Goal: Transaction & Acquisition: Purchase product/service

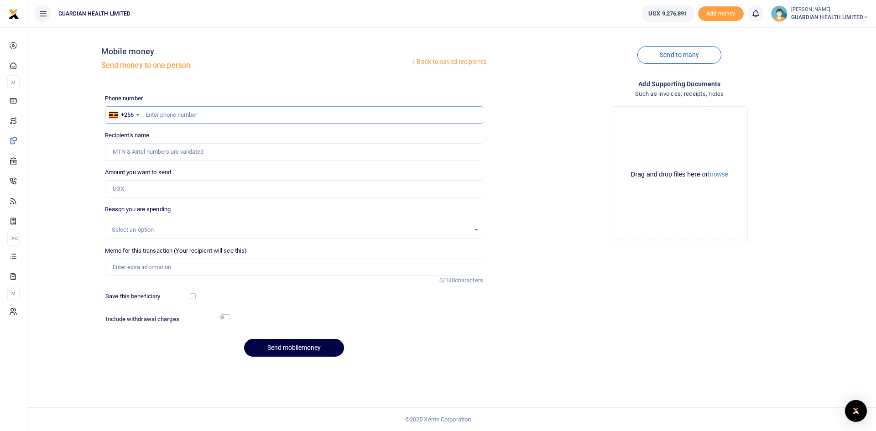
paste input "0708699416"
click at [148, 113] on input "0708699416" at bounding box center [294, 114] width 378 height 17
type input "708699416"
click at [160, 190] on input "Amount you want to send" at bounding box center [294, 188] width 378 height 17
type input "98,000"
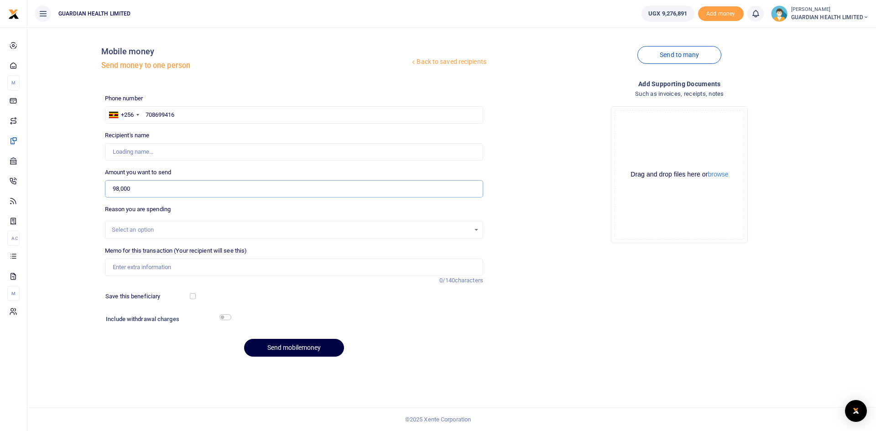
type input "Charity Kyalisima"
type input "98,000"
click at [144, 268] on input "Memo for this transaction (Your recipient will see this)" at bounding box center [294, 267] width 378 height 17
type input "Munyonyo Petty cash"
click at [193, 297] on input "checkbox" at bounding box center [193, 296] width 6 height 6
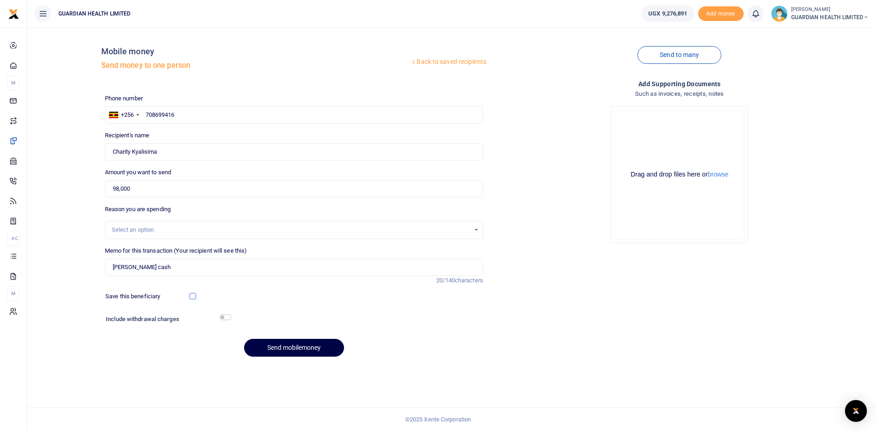
checkbox input "true"
click at [227, 316] on input "checkbox" at bounding box center [225, 317] width 12 height 6
checkbox input "true"
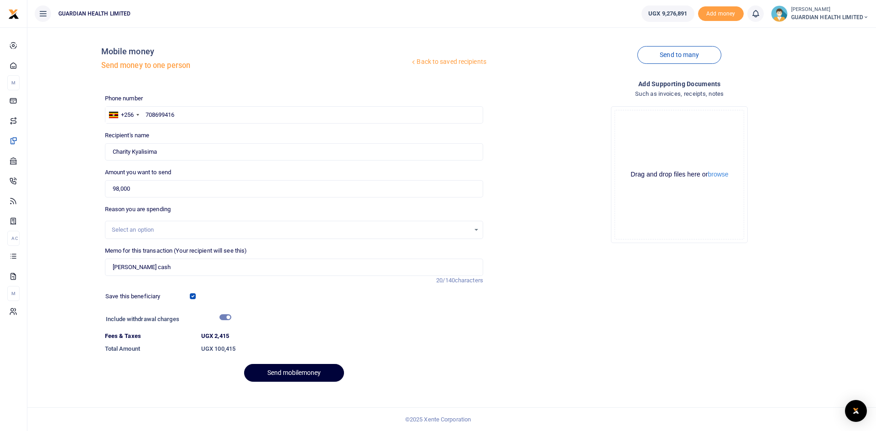
click at [286, 370] on button "Send mobilemoney" at bounding box center [294, 373] width 100 height 18
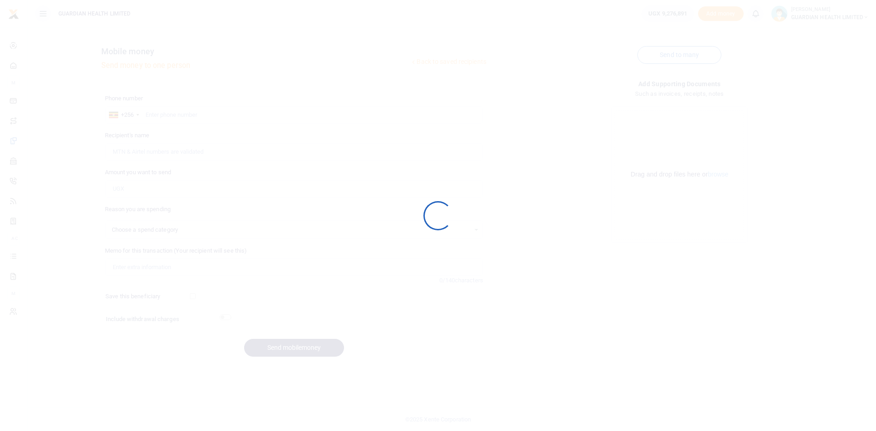
select select
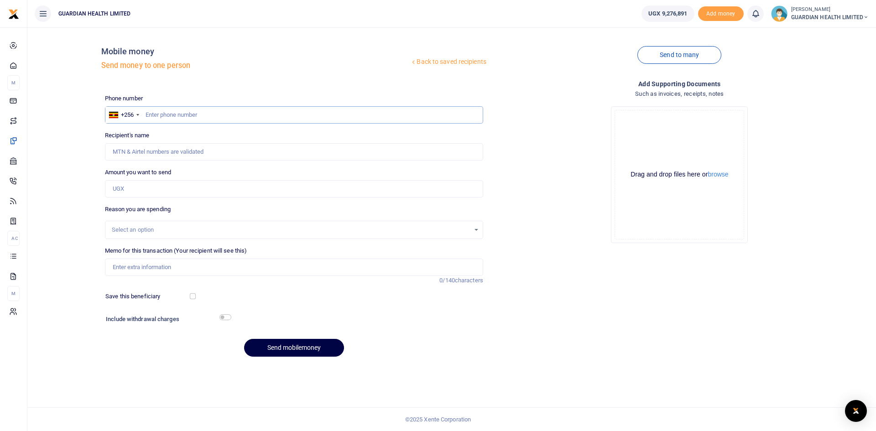
click at [205, 111] on input "text" at bounding box center [294, 114] width 378 height 17
paste input "0761626101"
click at [148, 114] on input "0761626101" at bounding box center [294, 114] width 378 height 17
type input "761626101"
click at [164, 188] on input "Amount you want to send" at bounding box center [294, 188] width 378 height 17
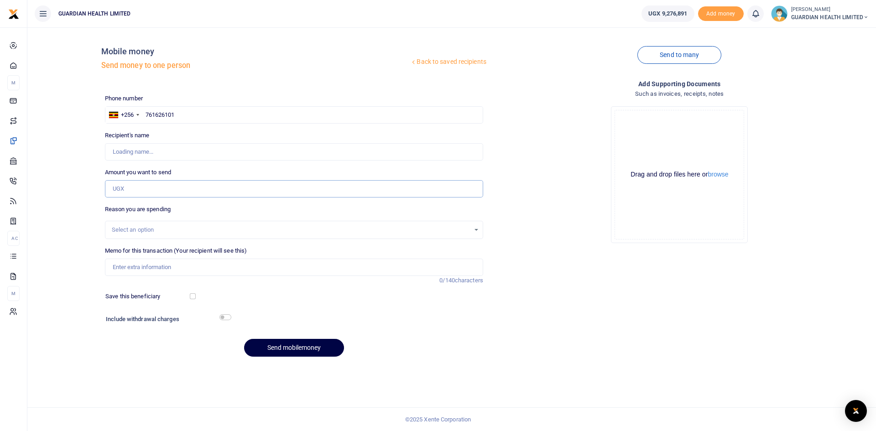
type input "Sophia Akao"
type input "63,000"
click at [160, 265] on input "Memo for this transaction (Your recipient will see this)" at bounding box center [294, 267] width 378 height 17
type input "Ntinda Petty cash"
click at [190, 297] on input "checkbox" at bounding box center [193, 296] width 6 height 6
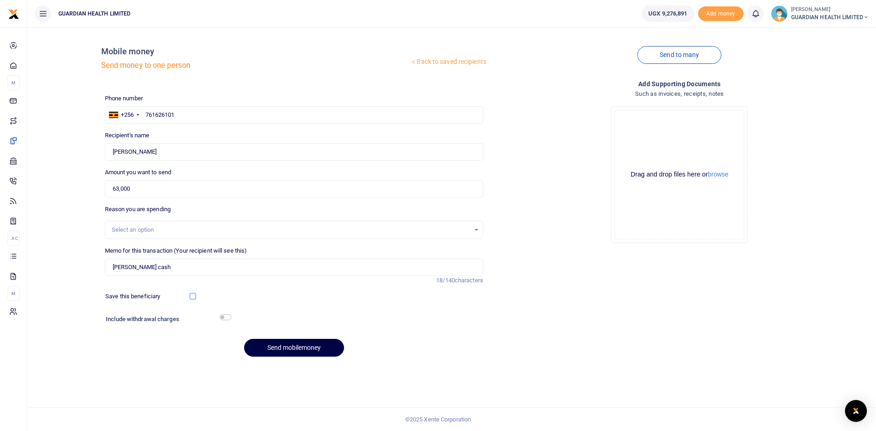
checkbox input "true"
click at [229, 317] on input "checkbox" at bounding box center [225, 317] width 12 height 6
checkbox input "true"
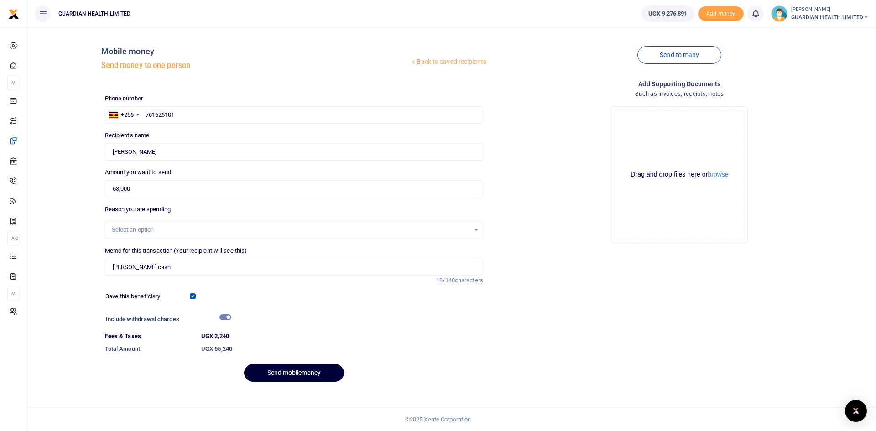
click at [289, 368] on button "Send mobilemoney" at bounding box center [294, 373] width 100 height 18
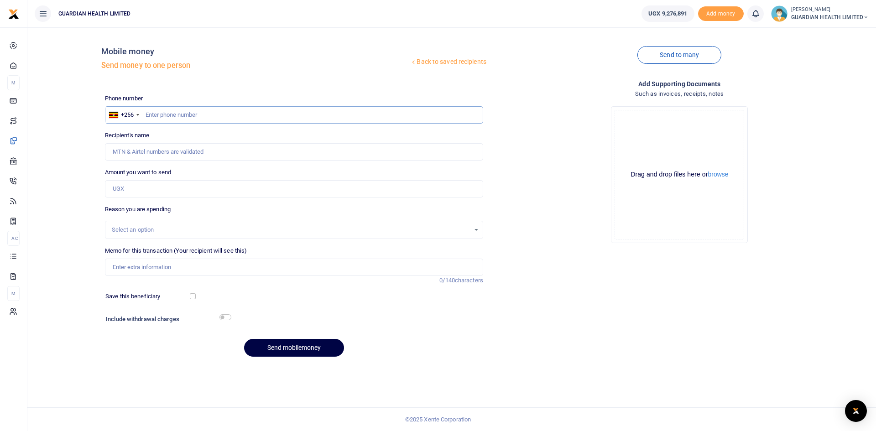
paste input "0761282277"
click at [149, 116] on input "0761282277" at bounding box center [294, 114] width 378 height 17
type input "761282277"
type input "Hellen Kyalikoba"
click at [141, 192] on input "Amount you want to send" at bounding box center [294, 188] width 378 height 17
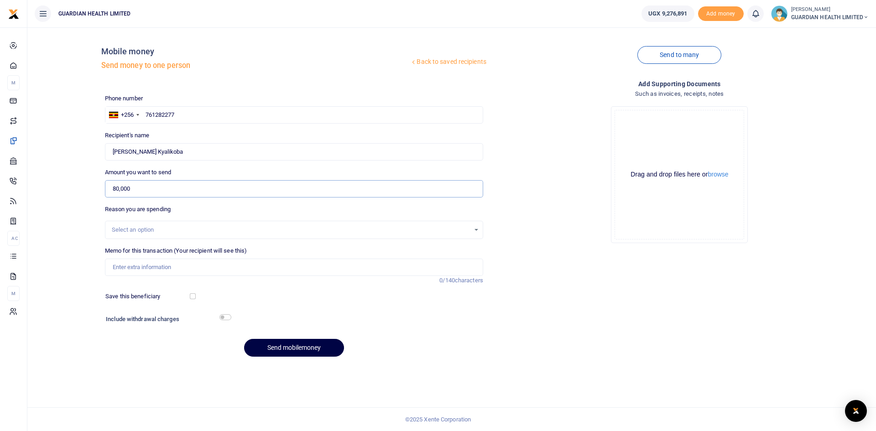
type input "80,000"
click at [147, 271] on input "Memo for this transaction (Your recipient will see this)" at bounding box center [294, 267] width 378 height 17
type input "kabalagala petty cash"
click at [193, 296] on input "checkbox" at bounding box center [193, 296] width 6 height 6
checkbox input "true"
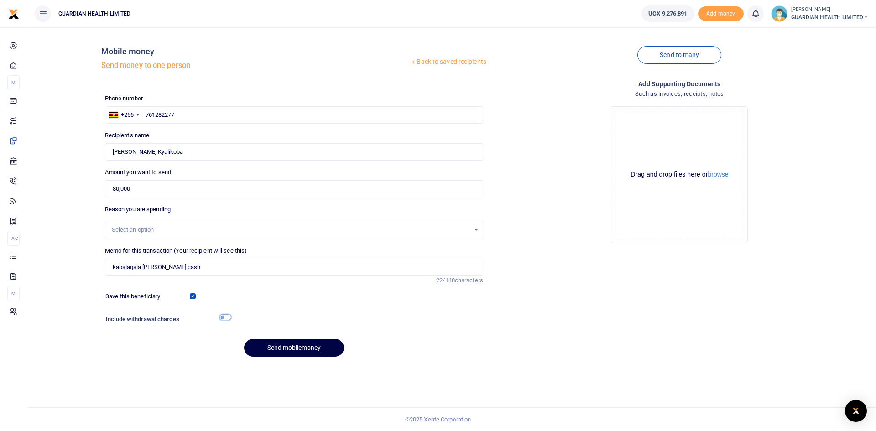
click at [221, 319] on input "checkbox" at bounding box center [225, 317] width 12 height 6
checkbox input "true"
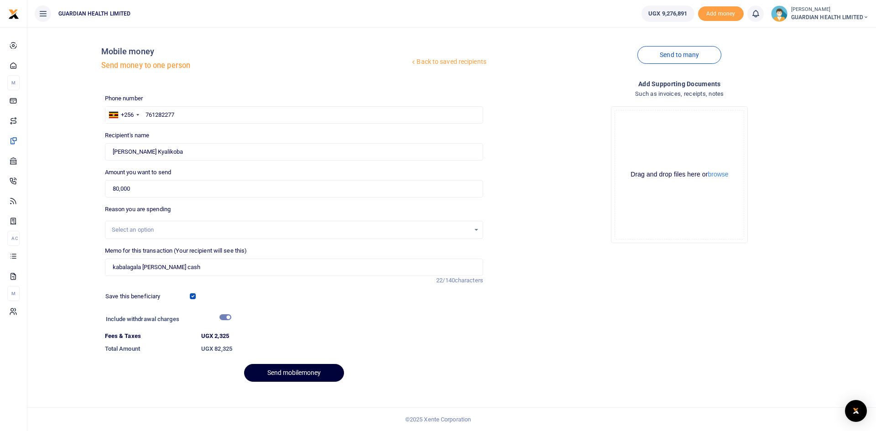
click at [282, 372] on button "Send mobilemoney" at bounding box center [294, 373] width 100 height 18
drag, startPoint x: 184, startPoint y: 116, endPoint x: 97, endPoint y: 114, distance: 87.6
click at [97, 114] on div "Back to saved recipients Mobile money Send money to one person Send to many Pho…" at bounding box center [451, 212] width 841 height 354
type input "761282277"
click at [206, 149] on input "Found" at bounding box center [294, 151] width 378 height 17
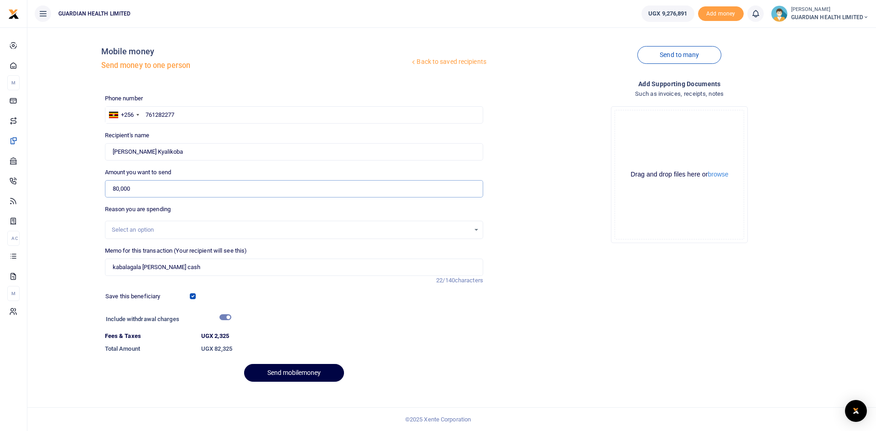
click at [190, 189] on input "80,000" at bounding box center [294, 188] width 378 height 17
click at [295, 371] on button "Send mobilemoney" at bounding box center [294, 373] width 100 height 18
